Goal: Task Accomplishment & Management: Complete application form

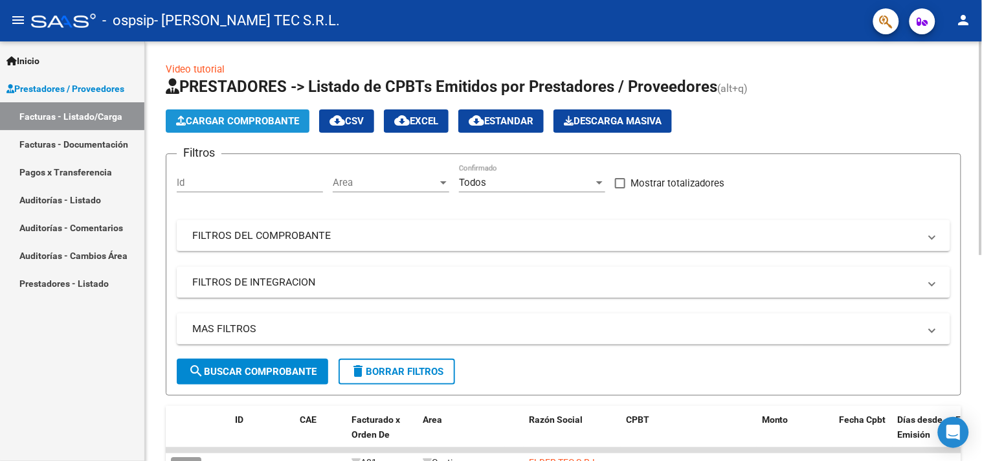
click at [241, 124] on span "Cargar Comprobante" at bounding box center [237, 121] width 123 height 12
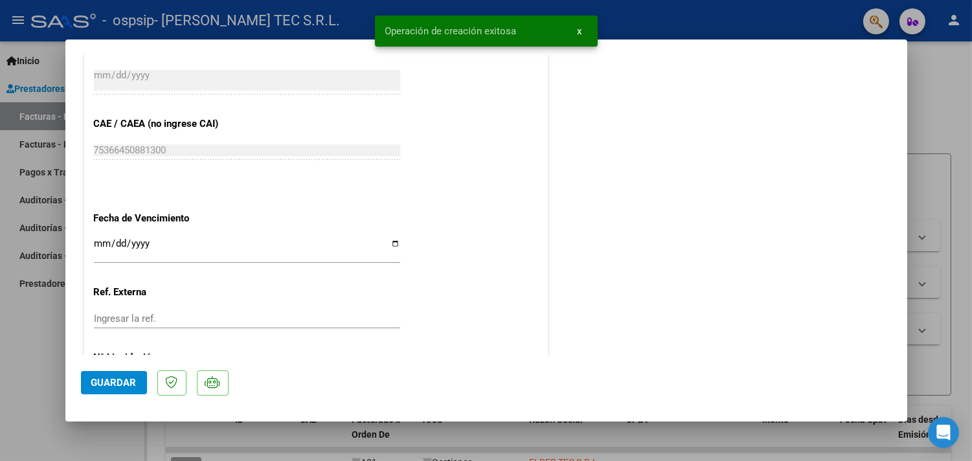
scroll to position [733, 0]
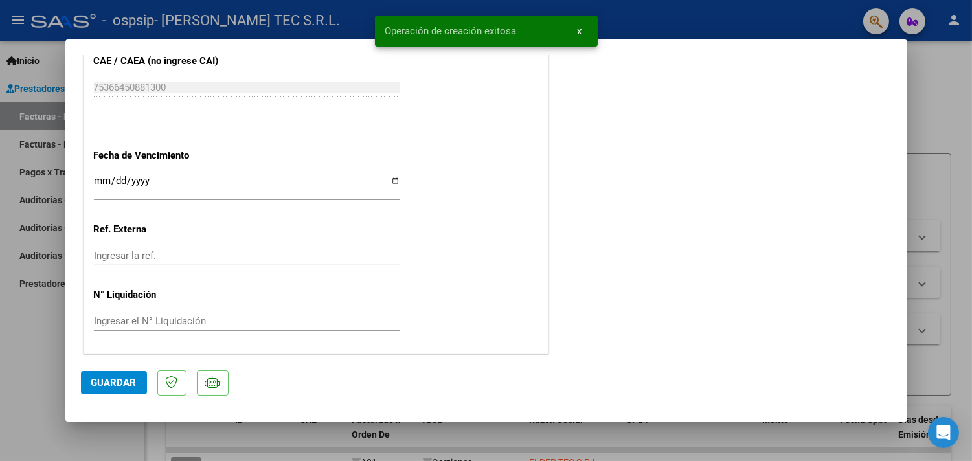
click at [131, 386] on span "Guardar" at bounding box center [113, 383] width 45 height 12
click at [19, 351] on div at bounding box center [486, 230] width 972 height 461
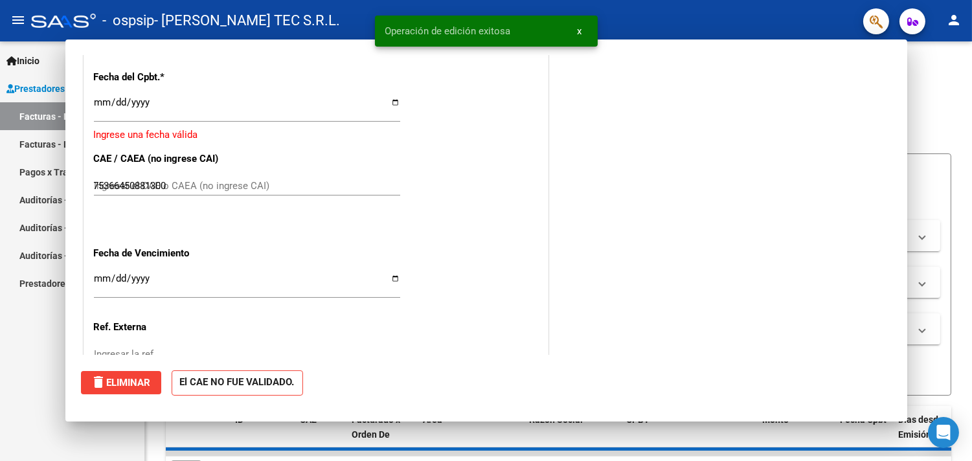
type input "$ 0,00"
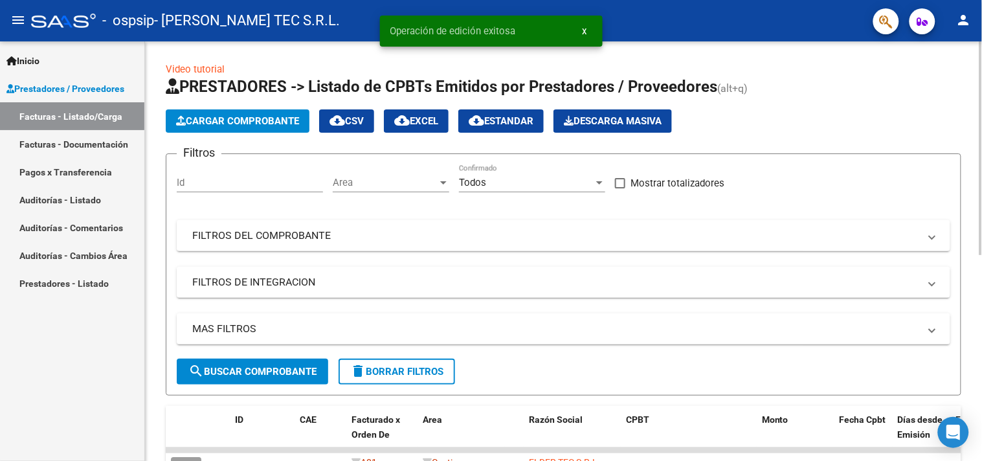
click at [221, 120] on span "Cargar Comprobante" at bounding box center [237, 121] width 123 height 12
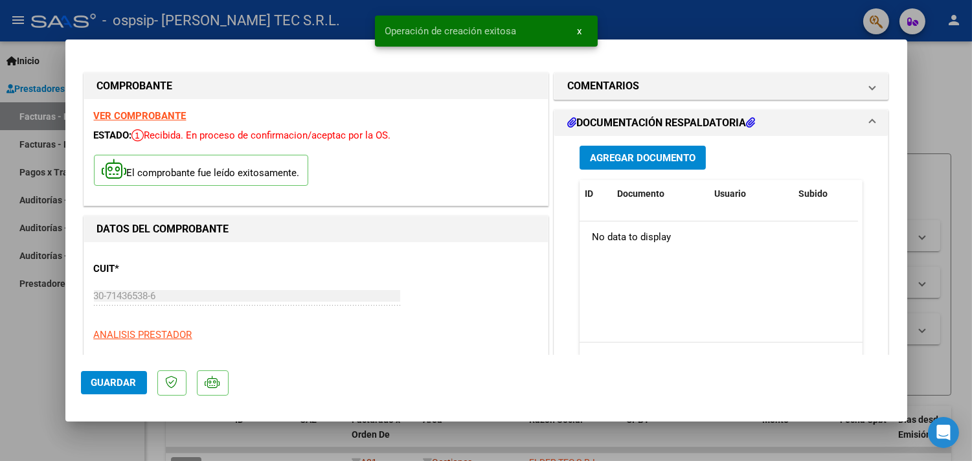
scroll to position [383, 0]
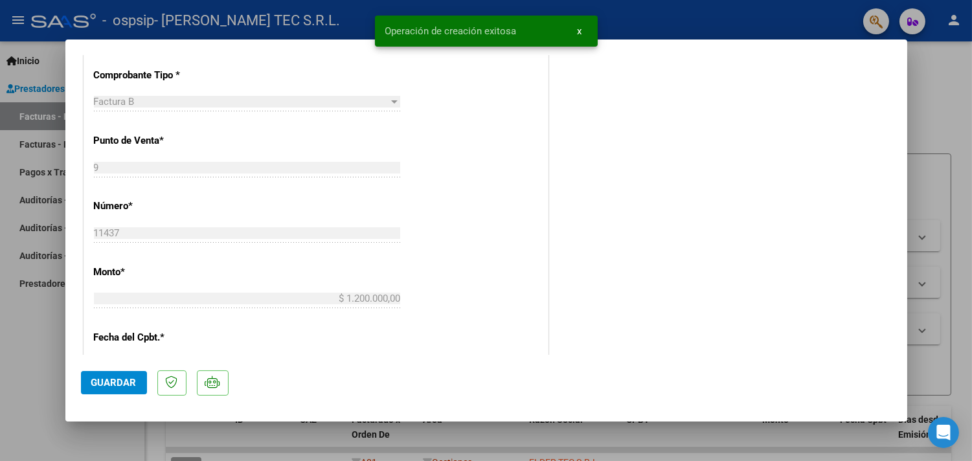
click at [124, 384] on span "Guardar" at bounding box center [113, 383] width 45 height 12
click at [0, 385] on div at bounding box center [486, 230] width 972 height 461
type input "$ 0,00"
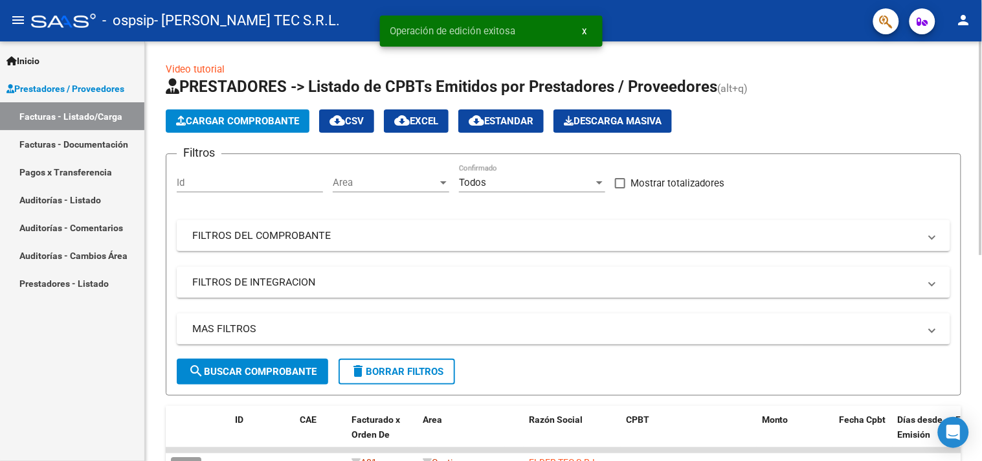
click at [210, 123] on span "Cargar Comprobante" at bounding box center [237, 121] width 123 height 12
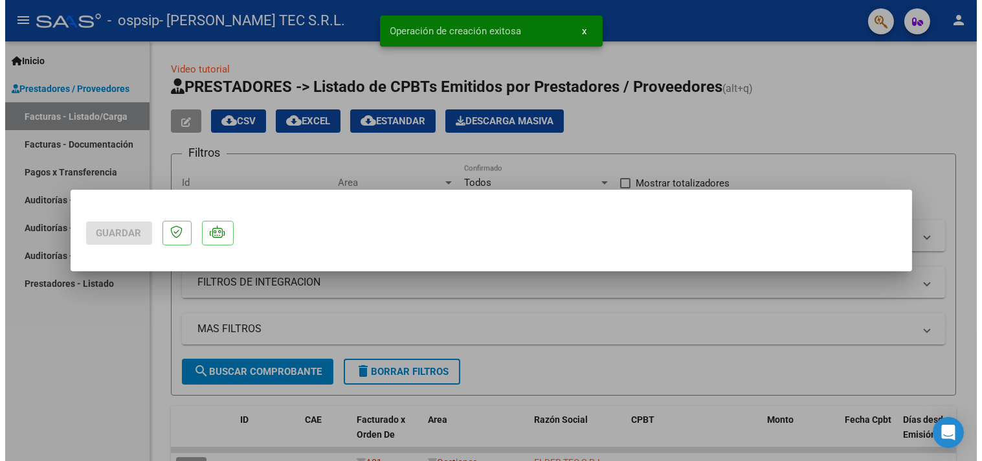
scroll to position [0, 0]
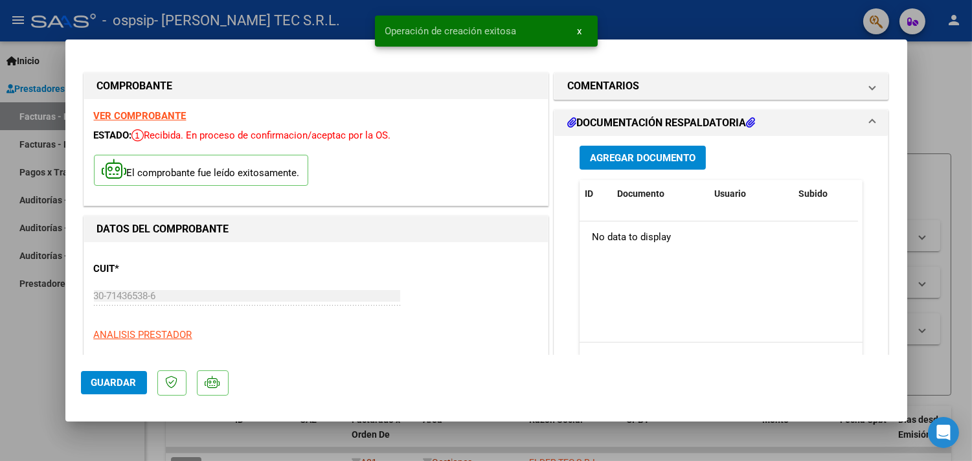
click at [135, 383] on span "Guardar" at bounding box center [113, 383] width 45 height 12
click at [16, 370] on div at bounding box center [486, 230] width 972 height 461
type input "$ 0,00"
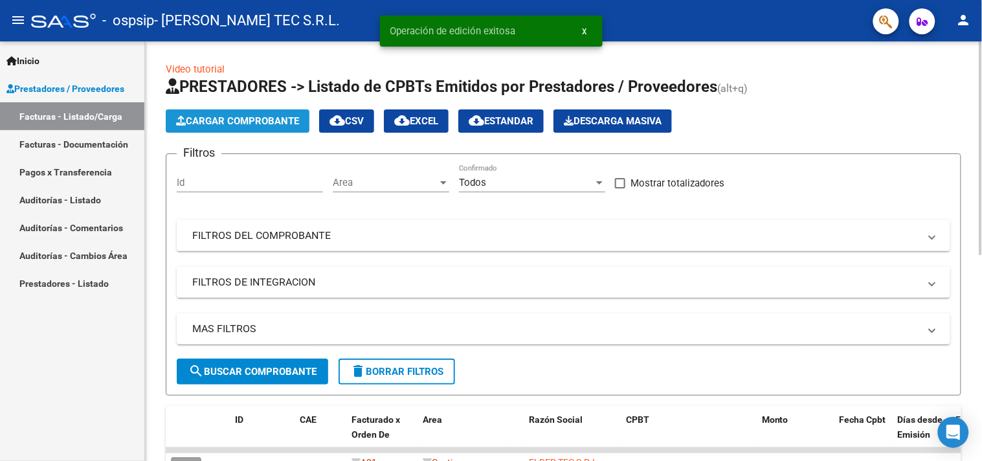
click at [250, 120] on span "Cargar Comprobante" at bounding box center [237, 121] width 123 height 12
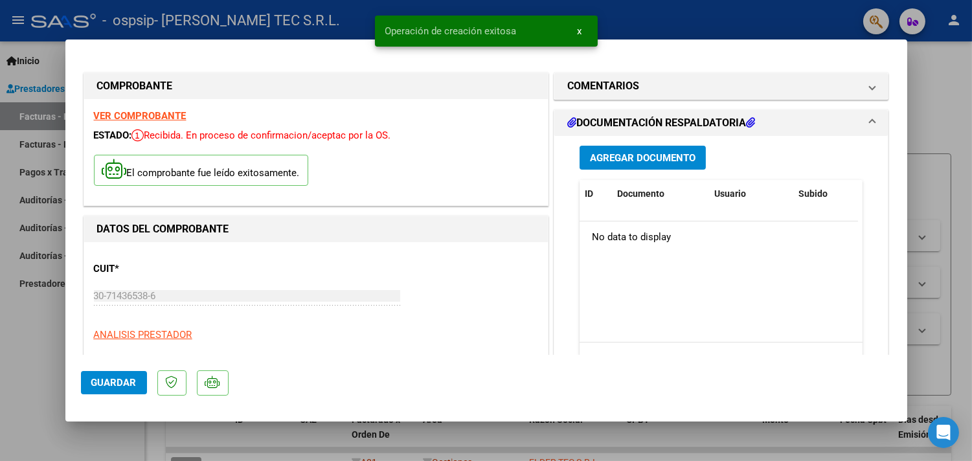
click at [113, 381] on span "Guardar" at bounding box center [113, 383] width 45 height 12
click at [0, 380] on div at bounding box center [486, 230] width 972 height 461
type input "$ 0,00"
